Goal: Navigation & Orientation: Find specific page/section

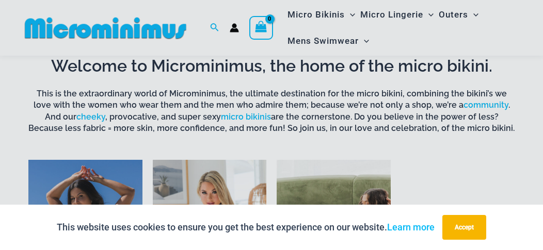
scroll to position [609, 0]
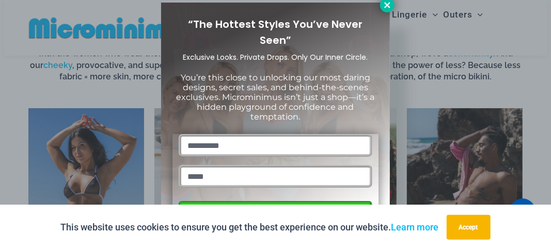
click at [388, 5] on icon at bounding box center [387, 5] width 6 height 6
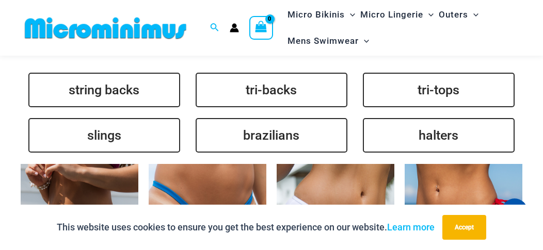
scroll to position [2261, 0]
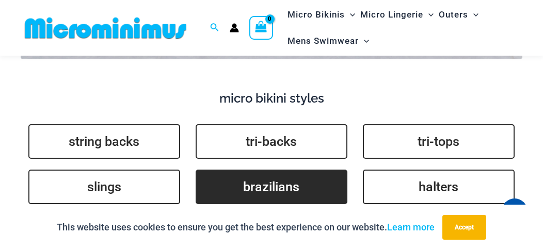
click at [270, 170] on link "brazilians" at bounding box center [272, 187] width 152 height 35
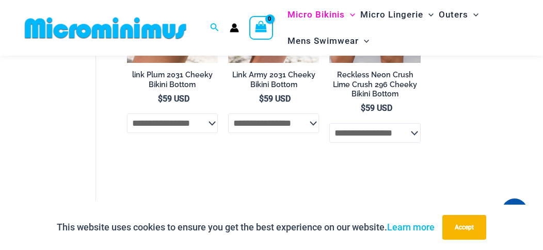
scroll to position [566, 0]
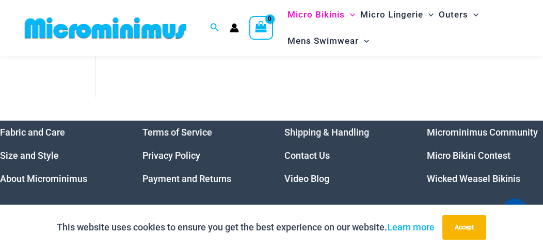
click at [446, 157] on link "Micro Bikini Contest" at bounding box center [469, 155] width 84 height 11
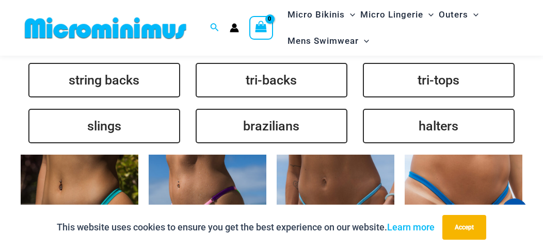
scroll to position [2261, 0]
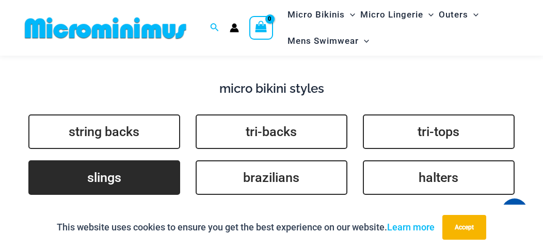
click at [104, 161] on link "slings" at bounding box center [104, 178] width 152 height 35
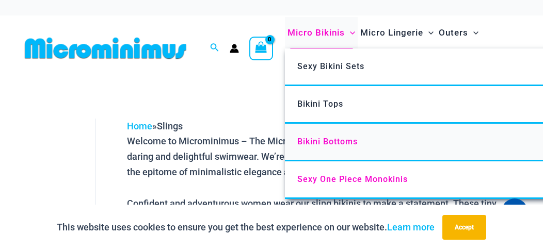
click at [313, 140] on span "Bikini Bottoms" at bounding box center [327, 142] width 60 height 10
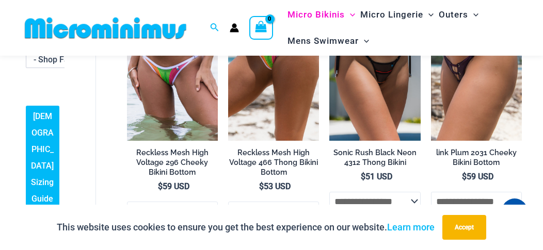
scroll to position [752, 0]
